Goal: Information Seeking & Learning: Learn about a topic

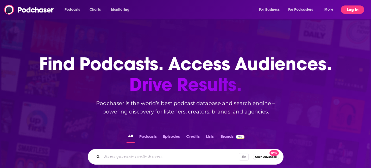
click at [350, 9] on button "Log In" at bounding box center [352, 9] width 23 height 8
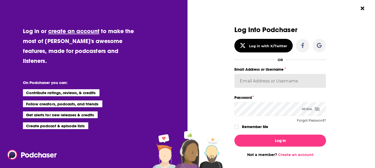
click at [259, 83] on input "Email Address or Username" at bounding box center [280, 81] width 92 height 14
type input "[EMAIL_ADDRESS][DOMAIN_NAME]"
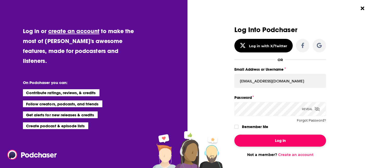
click at [256, 142] on button "Log In" at bounding box center [280, 140] width 92 height 12
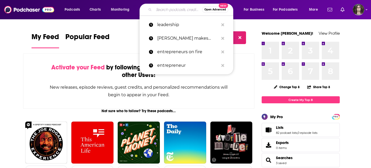
click at [171, 8] on input "Search podcasts, credits, & more..." at bounding box center [178, 9] width 48 height 8
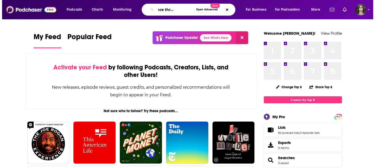
scroll to position [0, 18]
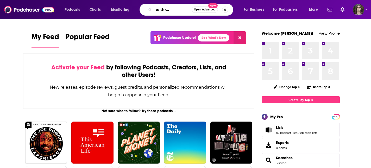
type input "confidence through health"
